Goal: Check status: Check status

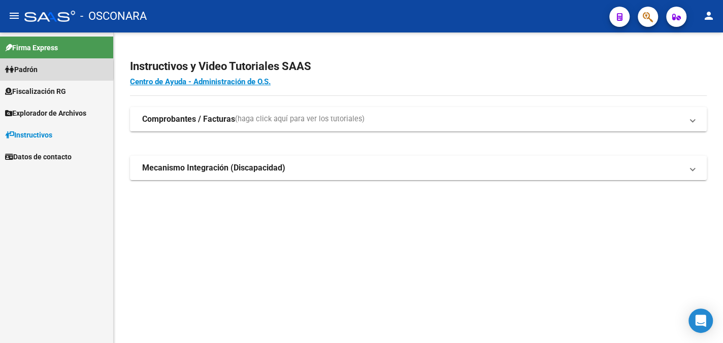
click at [44, 70] on link "Padrón" at bounding box center [56, 69] width 113 height 22
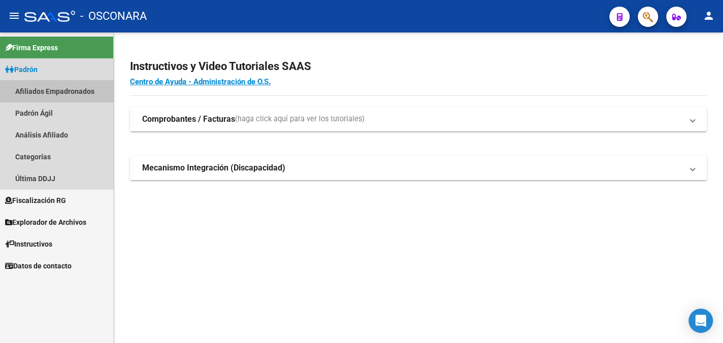
click at [59, 90] on link "Afiliados Empadronados" at bounding box center [56, 91] width 113 height 22
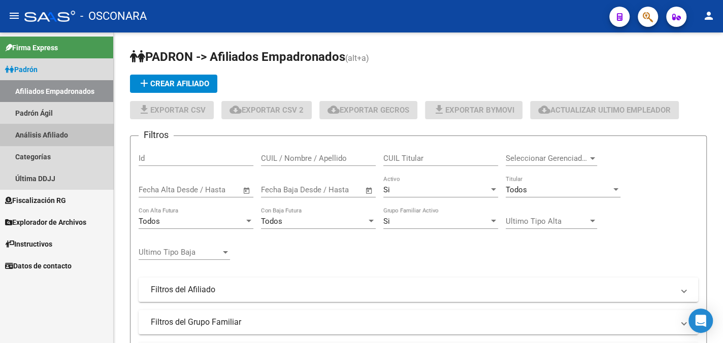
click at [59, 134] on link "Análisis Afiliado" at bounding box center [56, 135] width 113 height 22
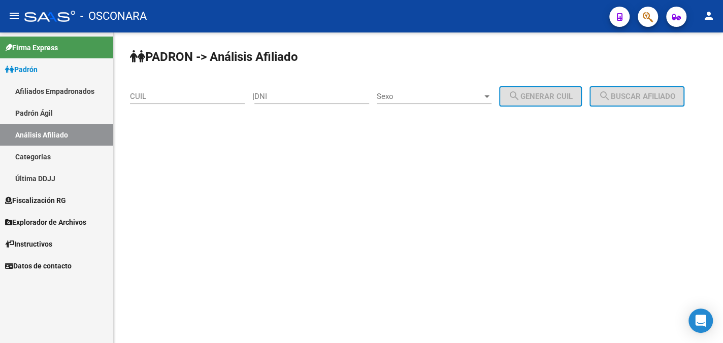
click at [180, 94] on input "CUIL" at bounding box center [187, 96] width 115 height 9
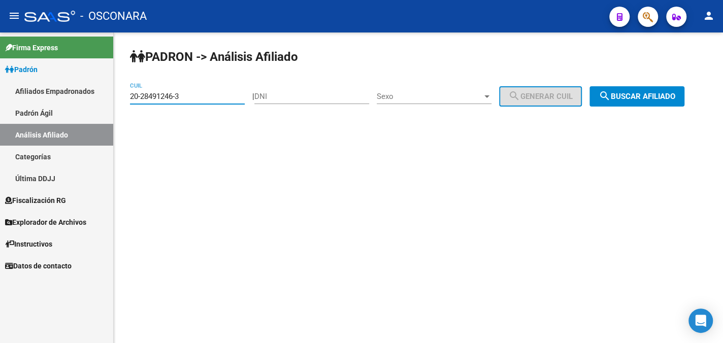
type input "20-28491246-3"
click at [446, 92] on span "Sexo" at bounding box center [430, 96] width 106 height 9
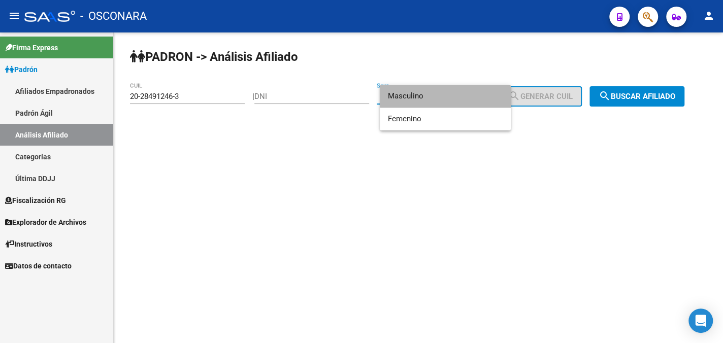
click at [449, 96] on span "Masculino" at bounding box center [445, 96] width 115 height 23
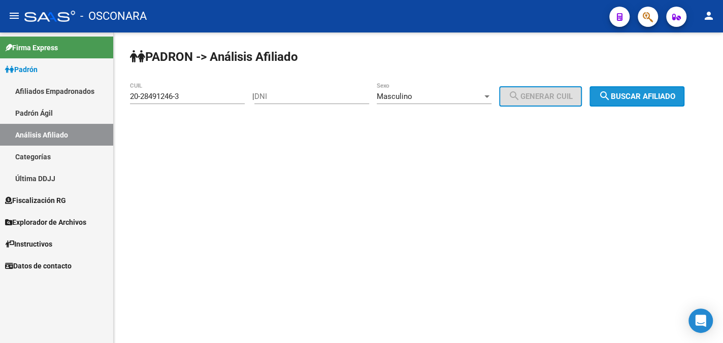
click at [655, 96] on span "search Buscar afiliado" at bounding box center [636, 96] width 77 height 9
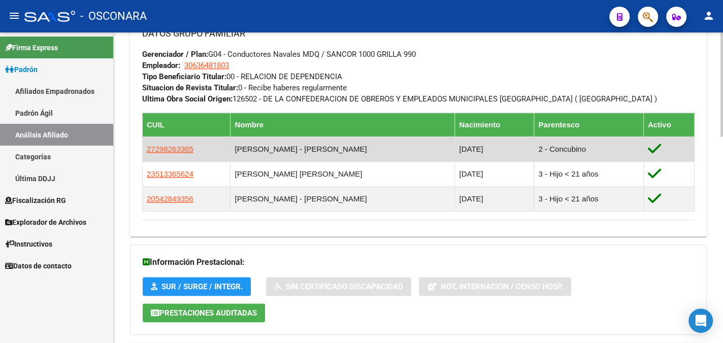
scroll to position [617, 0]
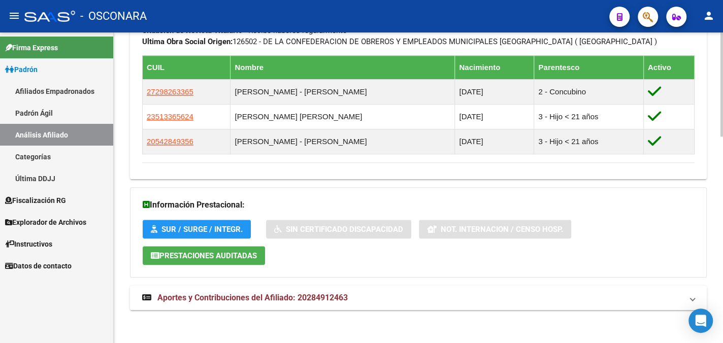
click at [275, 297] on span "Aportes y Contribuciones del Afiliado: 20284912463" at bounding box center [252, 298] width 190 height 10
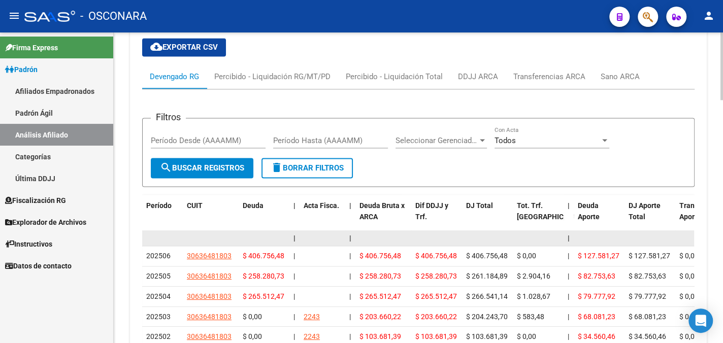
scroll to position [972, 0]
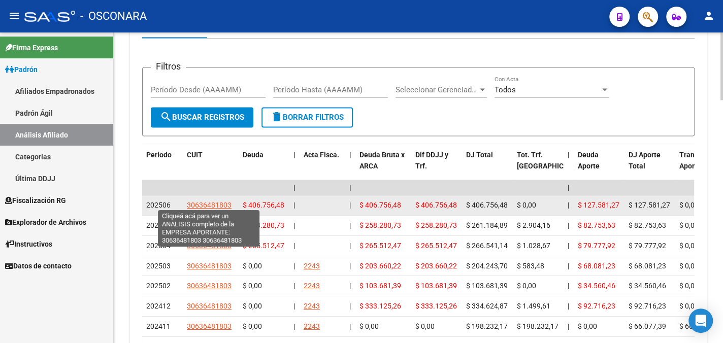
click at [206, 201] on span "30636481803" at bounding box center [209, 205] width 45 height 8
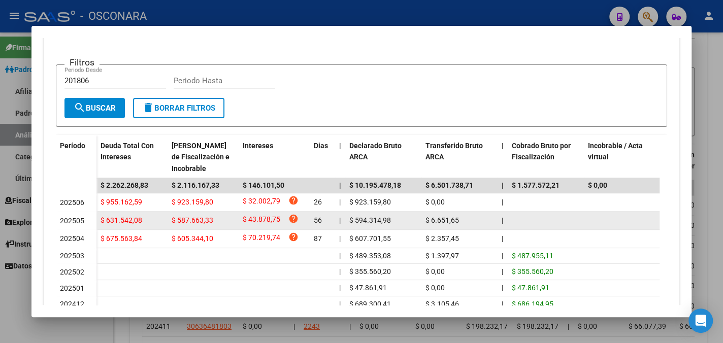
scroll to position [203, 0]
